Goal: Information Seeking & Learning: Learn about a topic

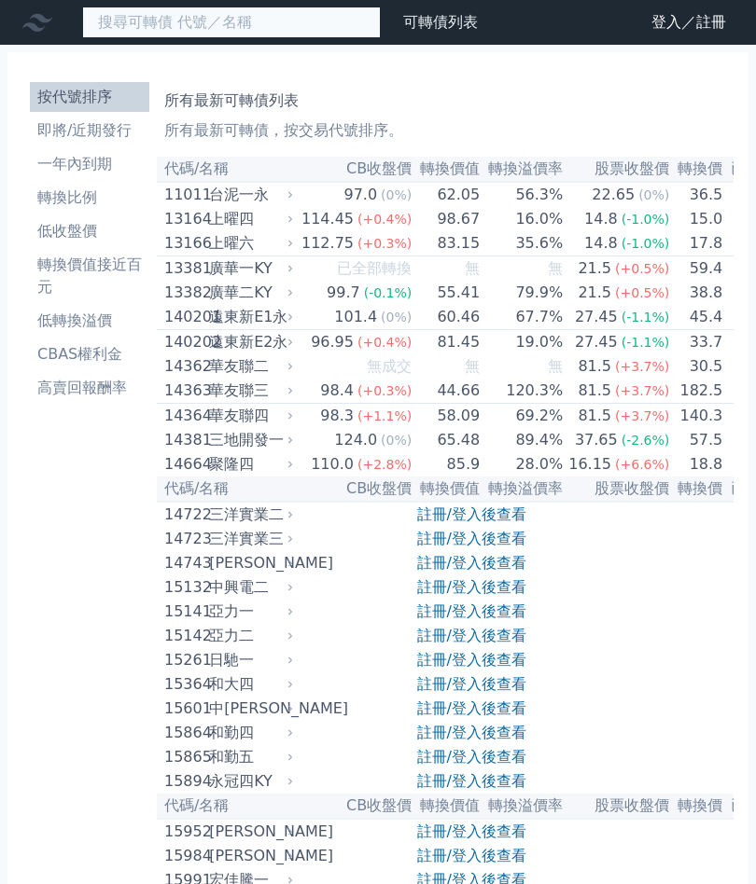
click at [274, 16] on input at bounding box center [231, 23] width 298 height 32
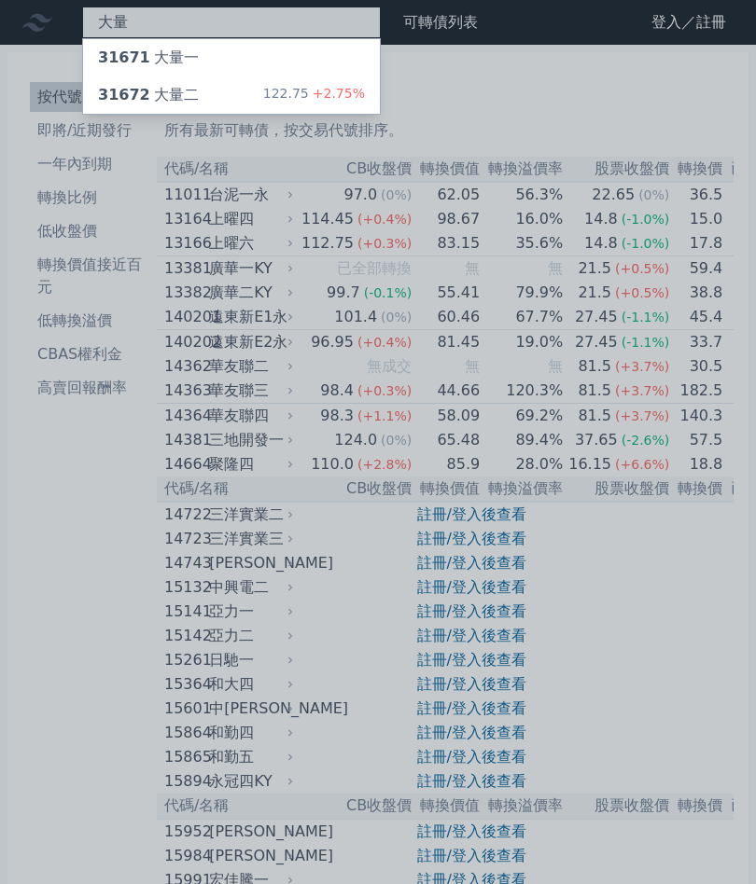
type input "大量"
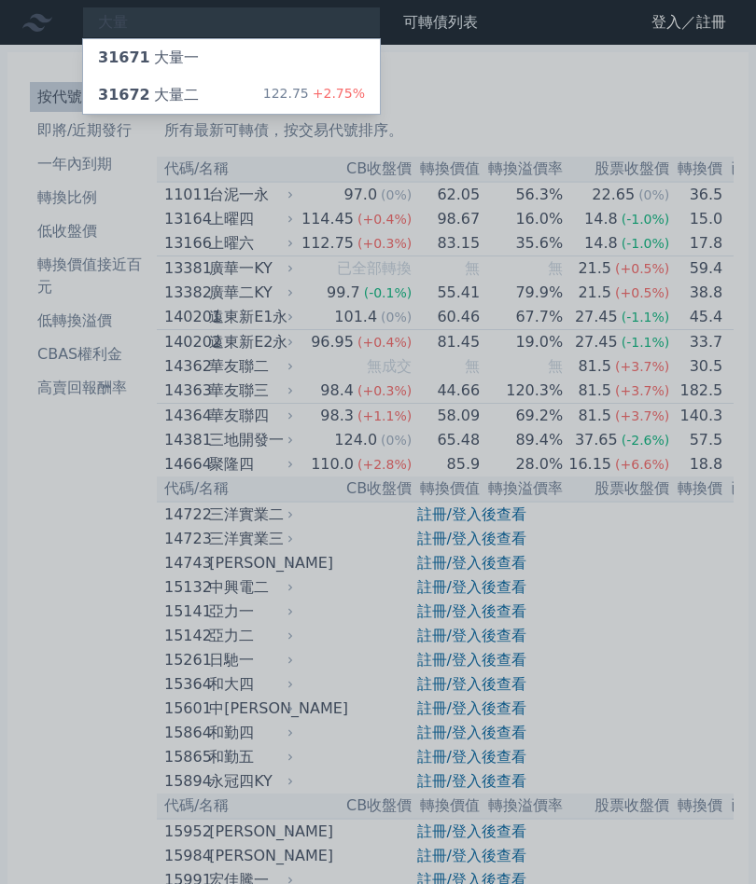
click at [268, 95] on div "31672 大量二 122.75 +2.75%" at bounding box center [231, 94] width 297 height 37
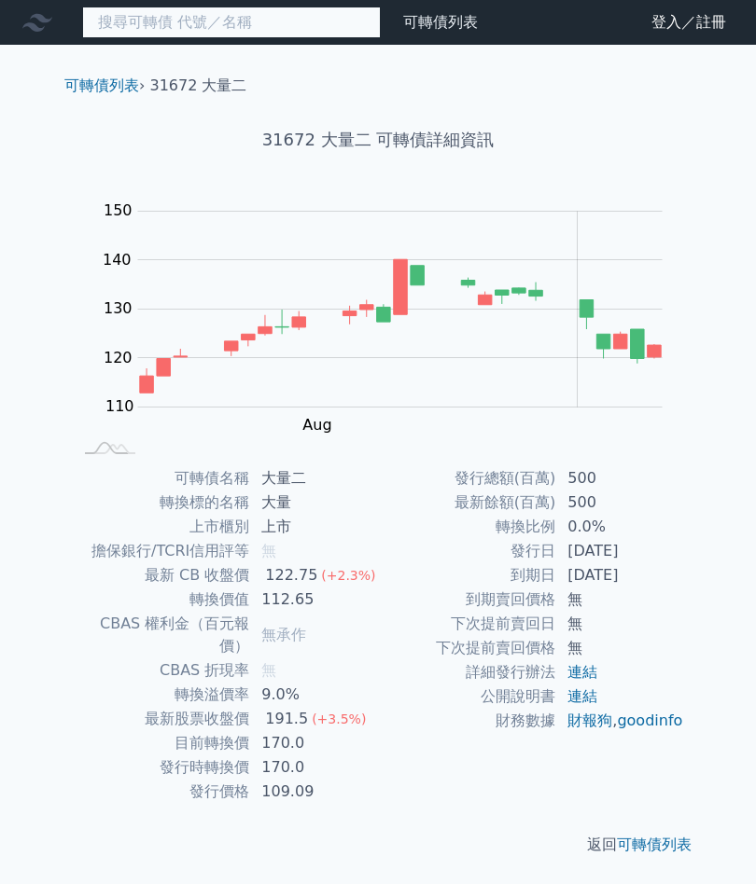
click at [242, 25] on input at bounding box center [231, 23] width 298 height 32
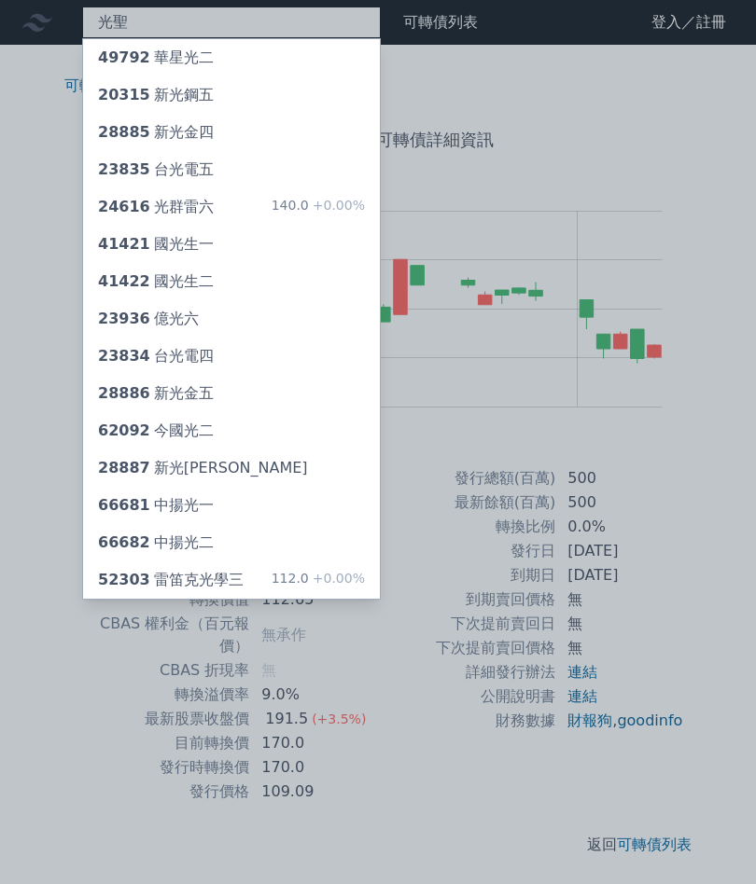
type input "光聖"
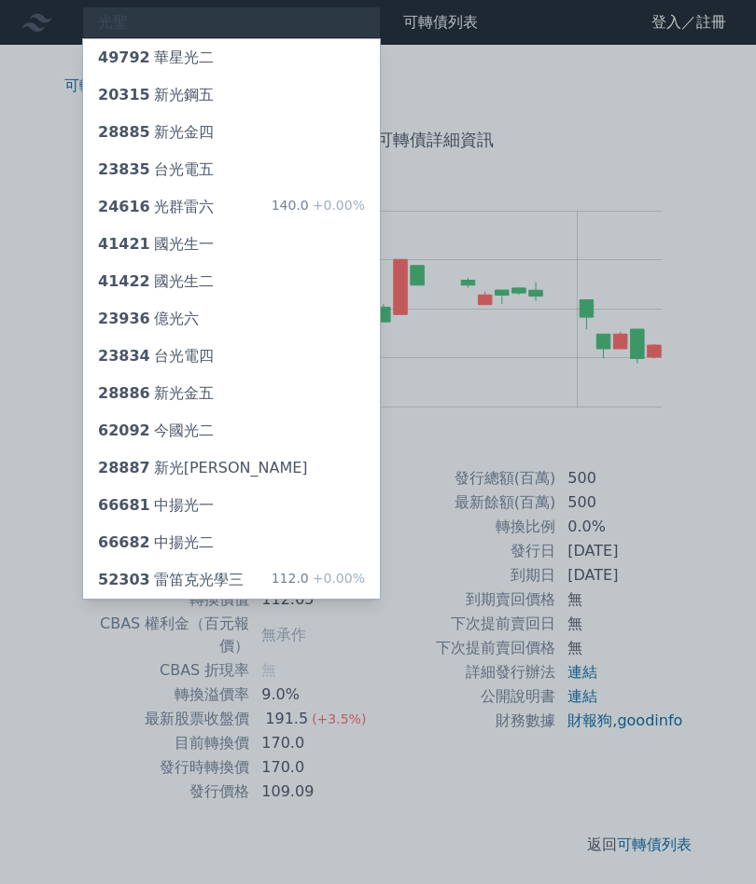
click at [199, 20] on div at bounding box center [378, 442] width 756 height 884
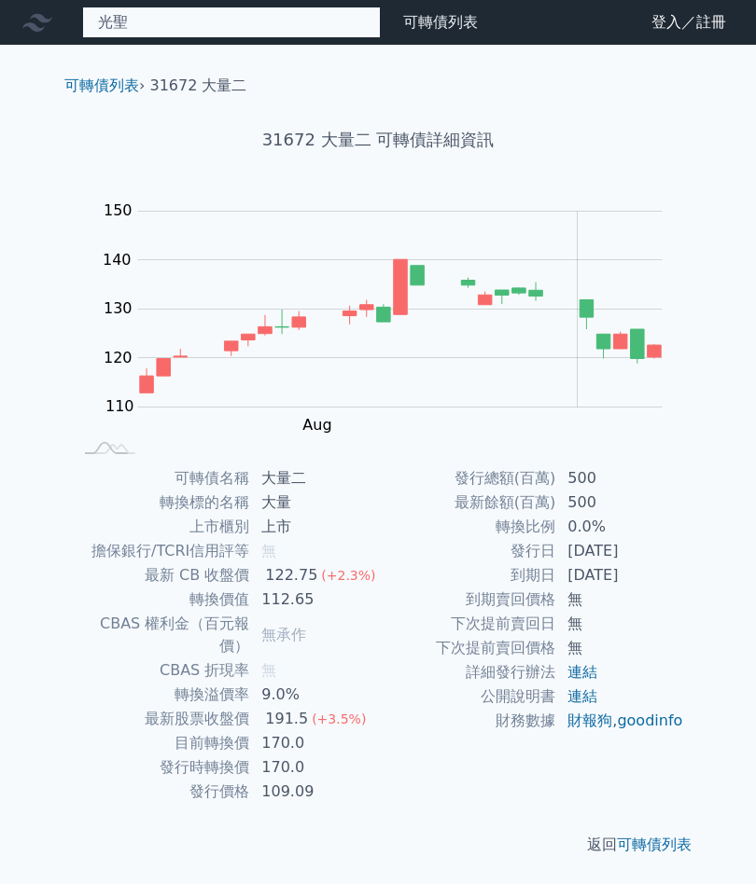
click at [195, 27] on div "光聖 49792 華星光二 20315 新光鋼五 28885 新光金四 23835 台光電五 24616 光群雷六 140.0 +0.00% 41421 國光…" at bounding box center [231, 23] width 298 height 32
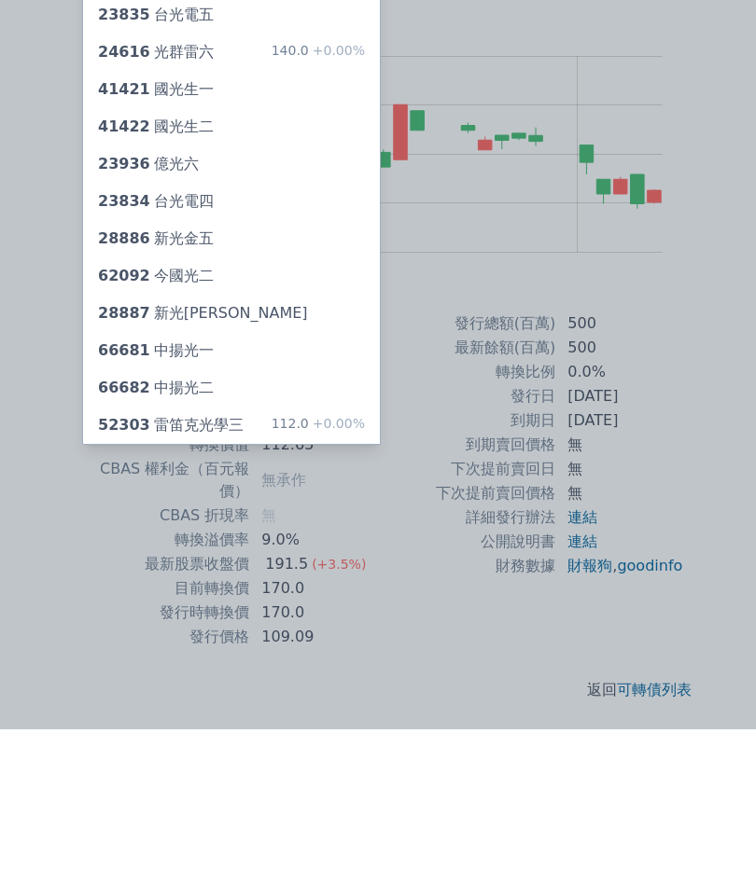
click at [701, 118] on div at bounding box center [378, 442] width 756 height 884
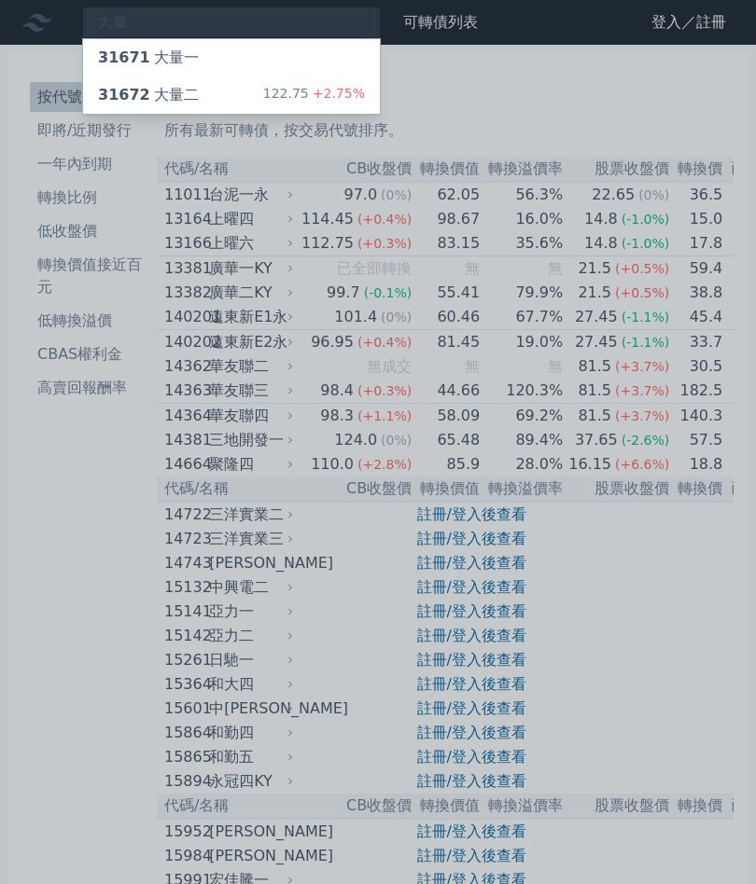
click at [161, 21] on div at bounding box center [378, 442] width 756 height 884
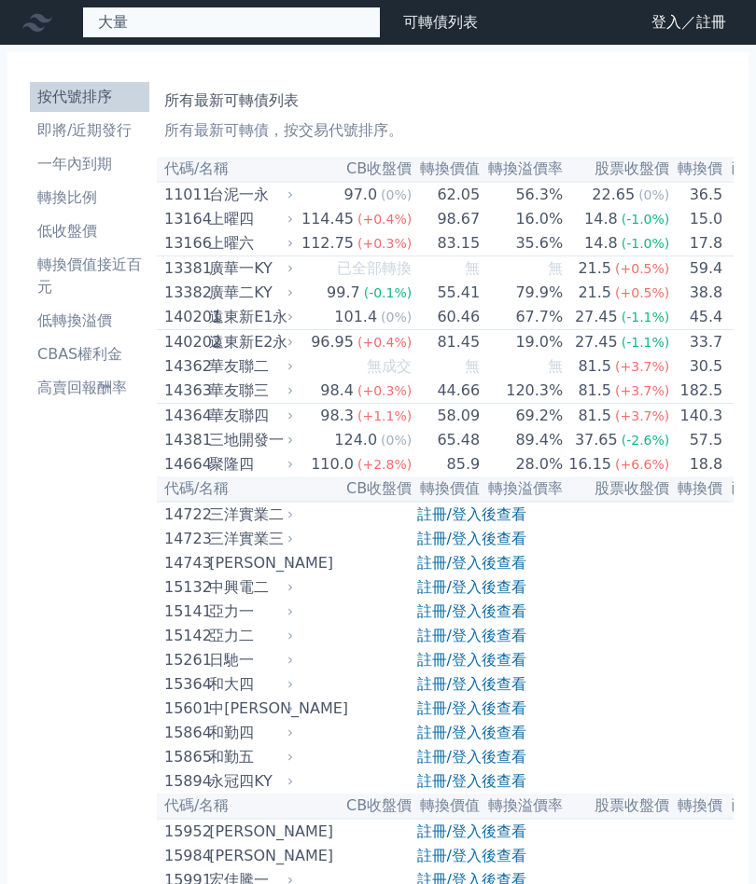
click at [158, 27] on div "大量 31671 大量一 31672 大量二 122.75 +2.75%" at bounding box center [231, 23] width 298 height 32
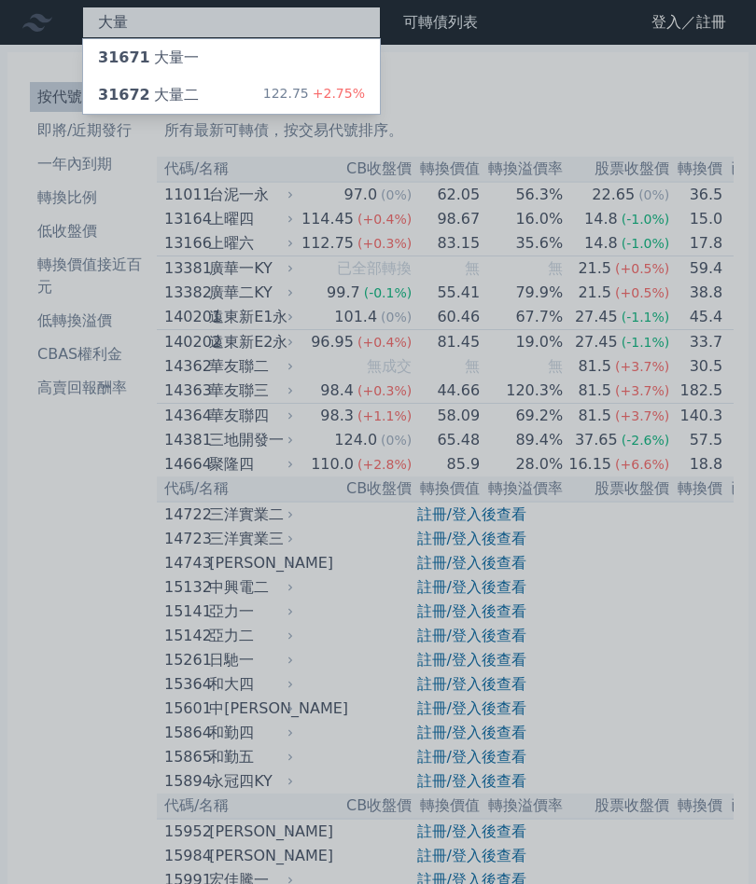
type input "大"
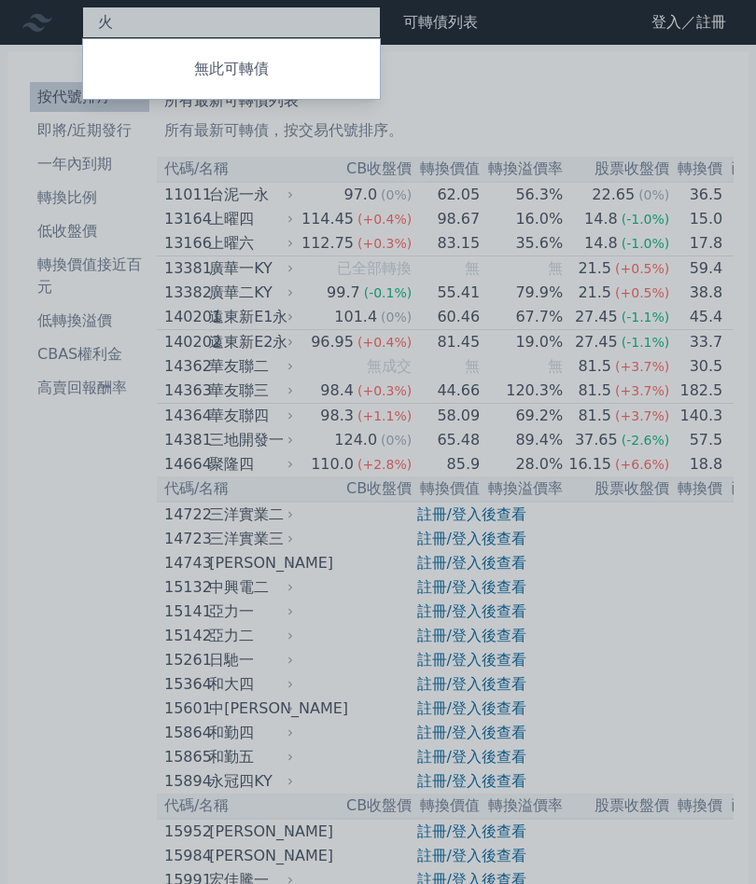
type input "火"
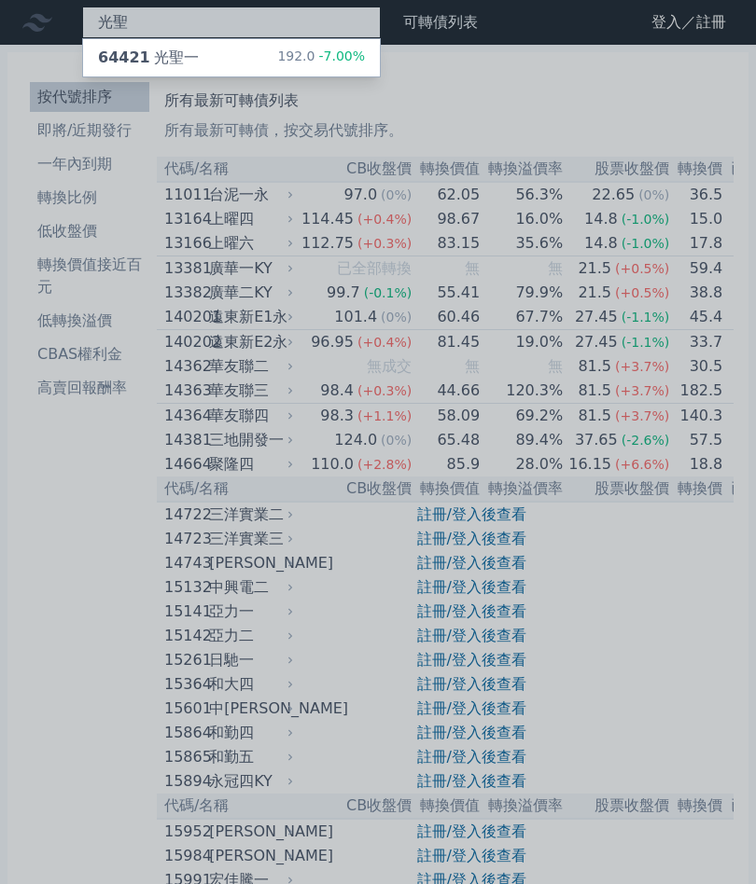
type input "光聖"
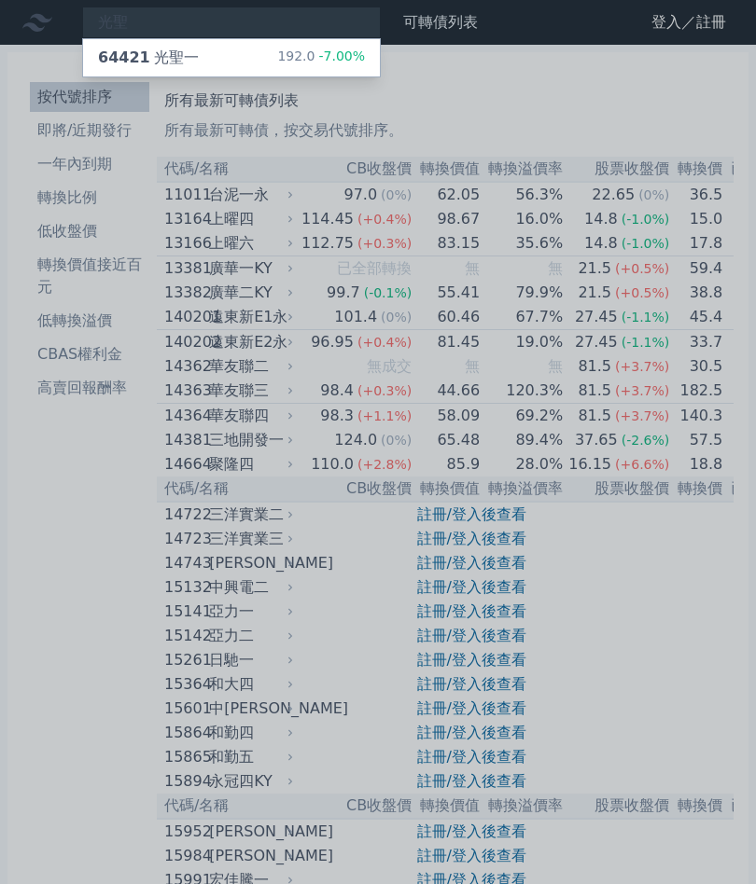
click at [259, 50] on div "64421 光聖一 192.0 -7.00%" at bounding box center [231, 57] width 297 height 37
